Goal: Check status: Check status

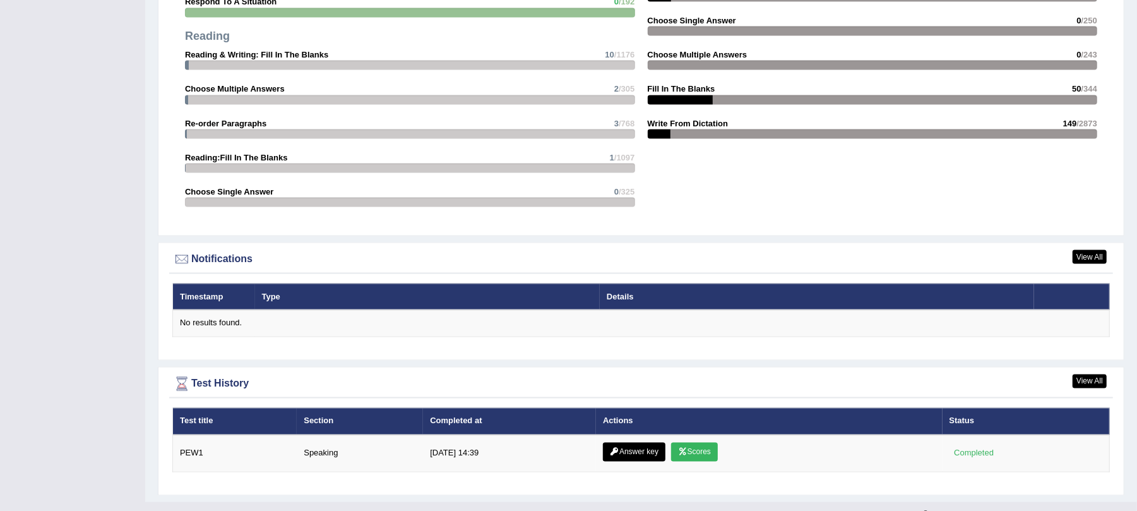
scroll to position [1409, 0]
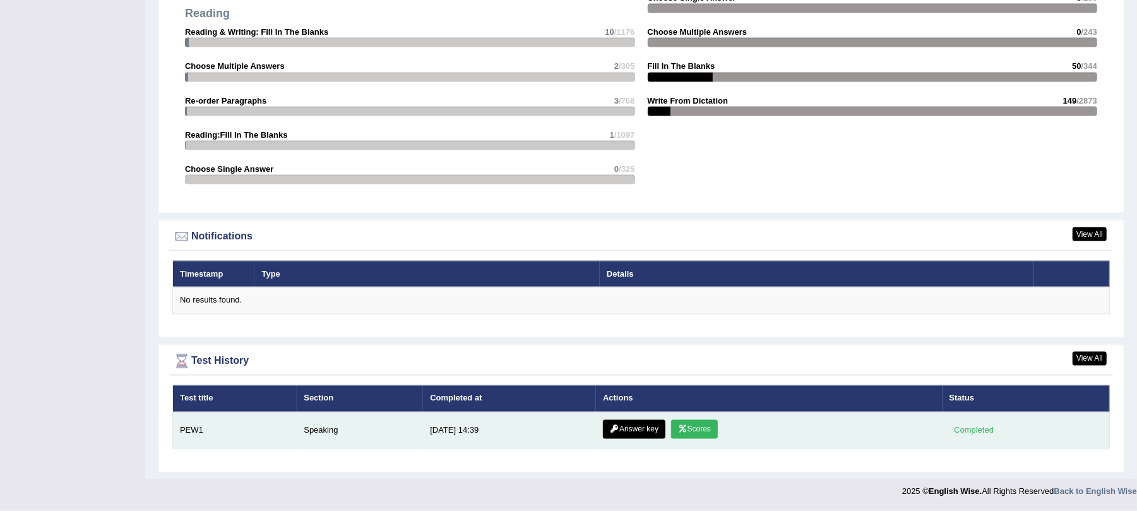
click at [700, 432] on link "Scores" at bounding box center [694, 429] width 47 height 19
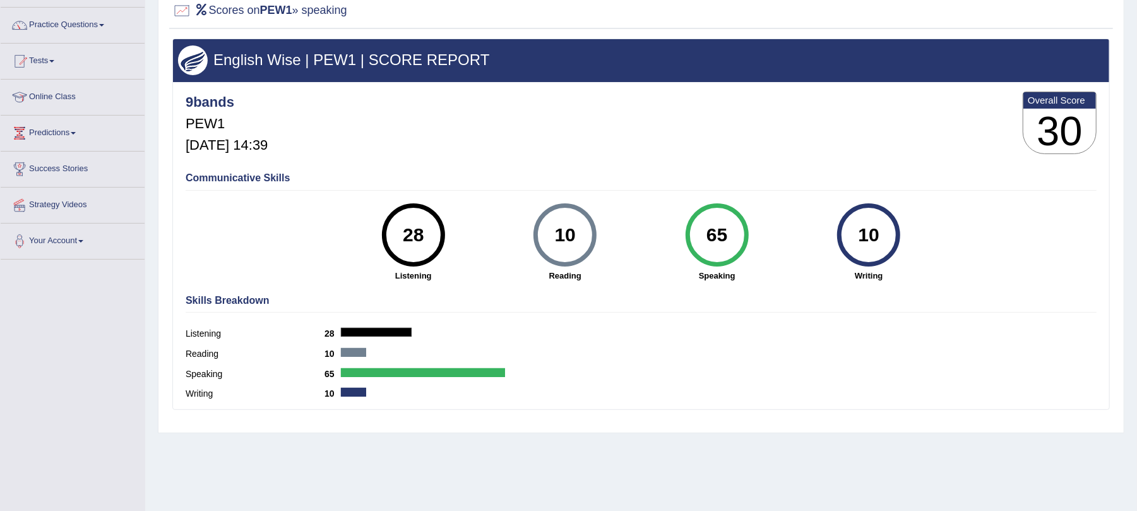
scroll to position [110, 0]
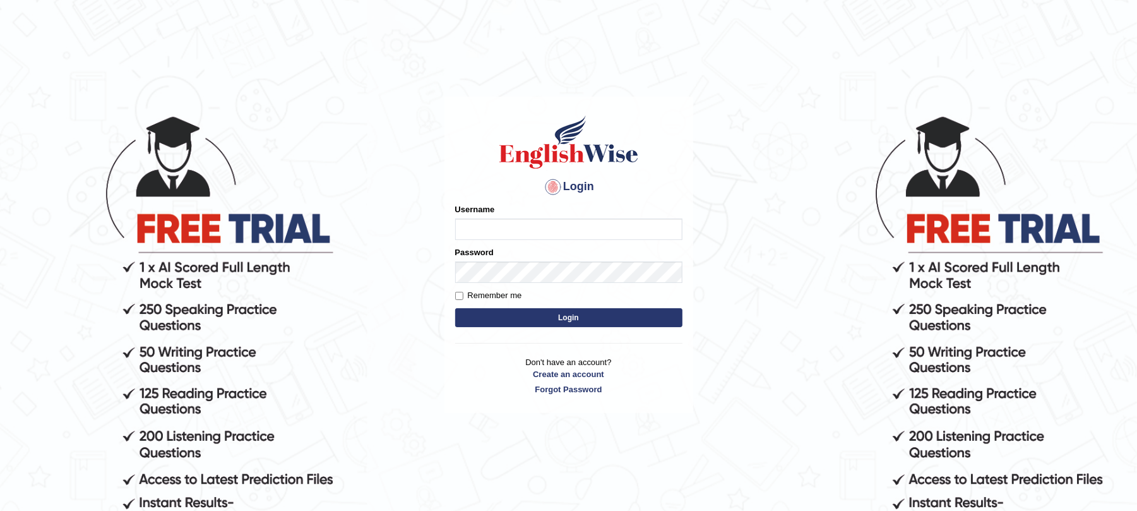
type input "9bands"
click at [580, 326] on button "Login" at bounding box center [568, 317] width 227 height 19
